Goal: Task Accomplishment & Management: Use online tool/utility

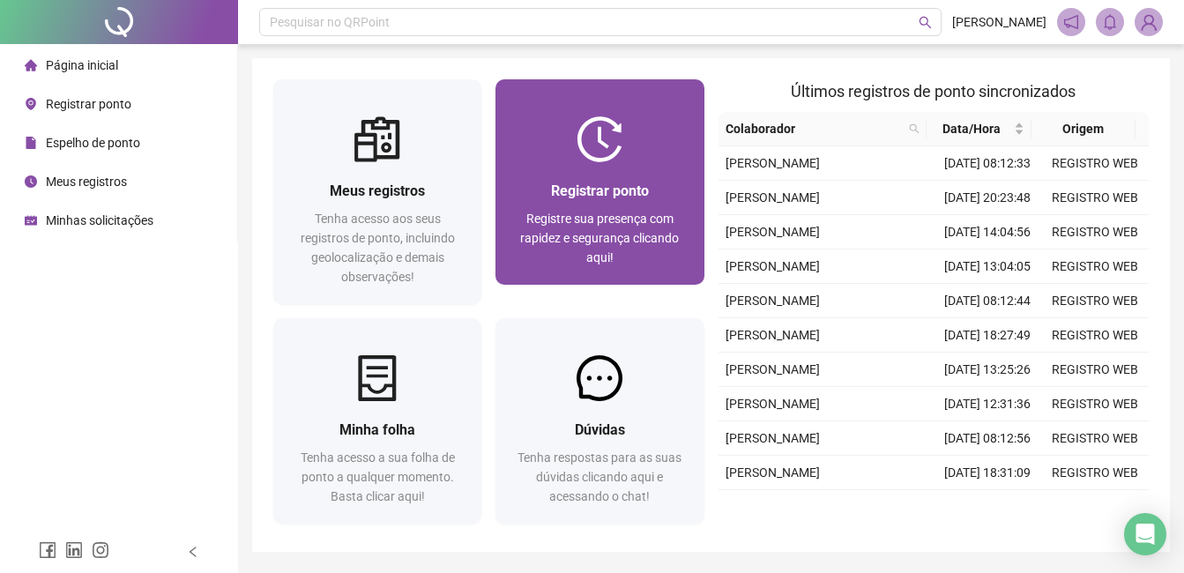
click at [562, 153] on div at bounding box center [599, 139] width 208 height 46
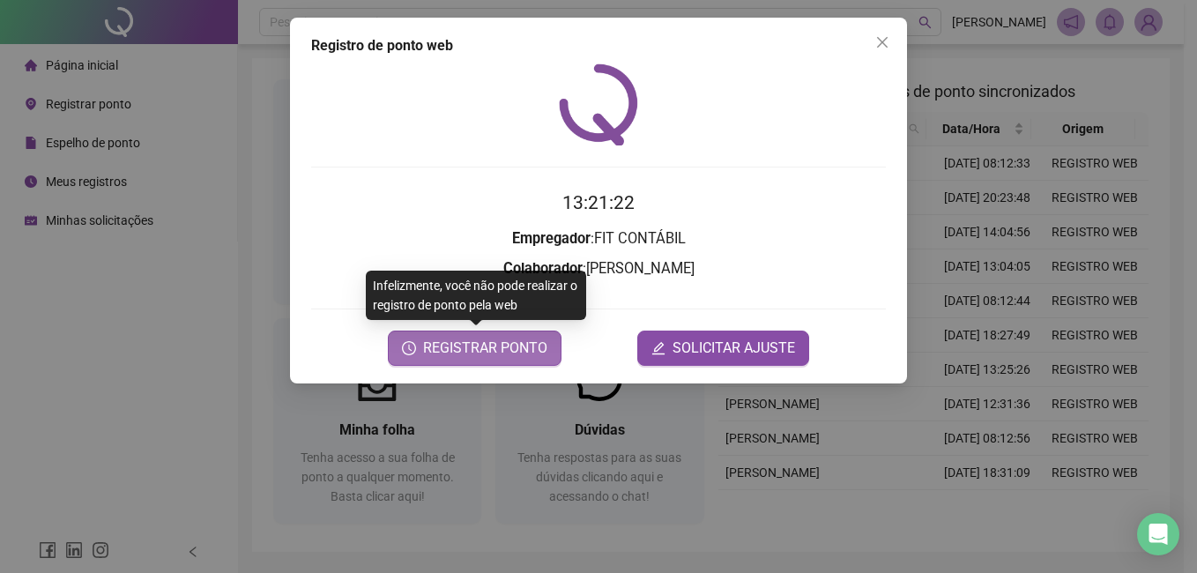
click at [450, 348] on span "REGISTRAR PONTO" at bounding box center [485, 348] width 124 height 21
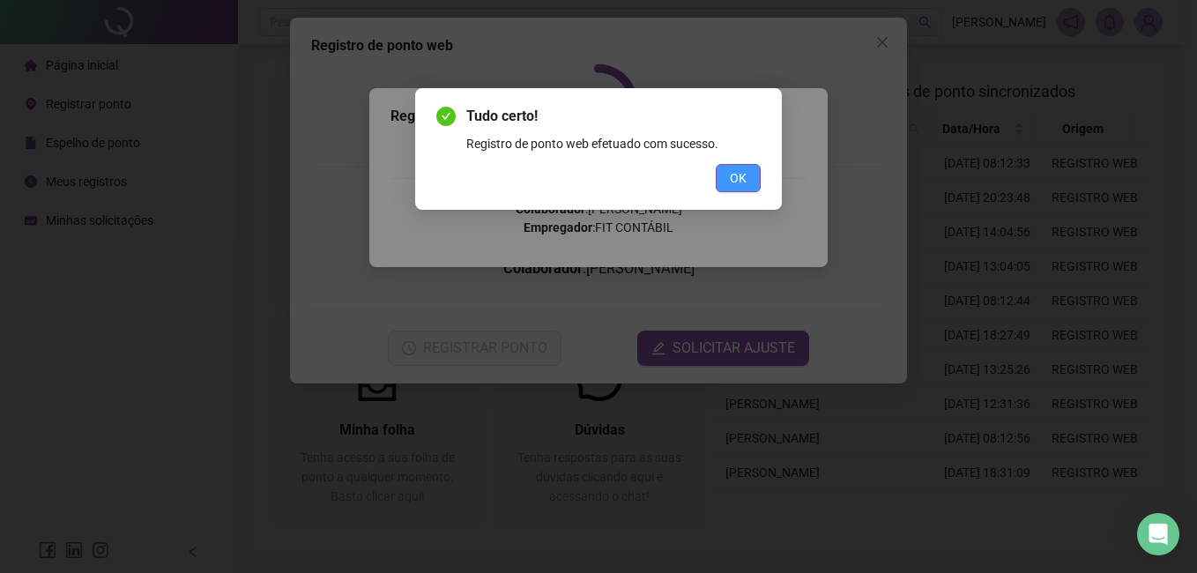
click at [735, 175] on span "OK" at bounding box center [738, 177] width 17 height 19
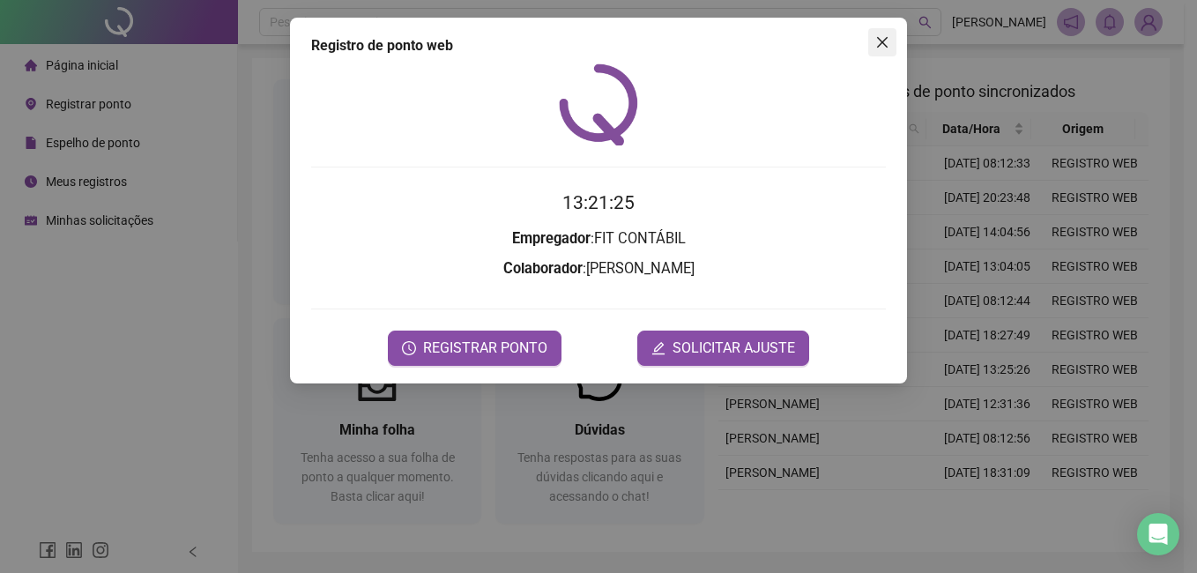
click at [885, 47] on icon "close" at bounding box center [882, 42] width 14 height 14
